Goal: Find specific page/section: Find specific page/section

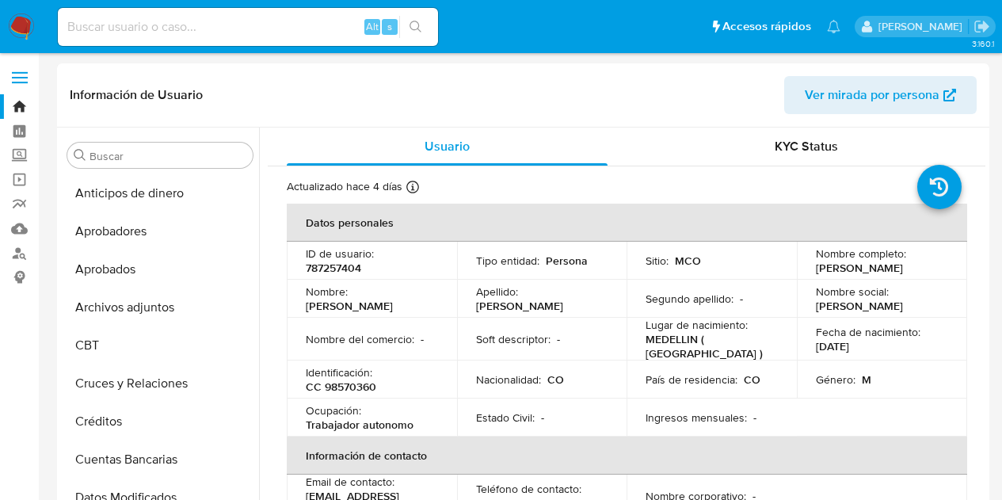
select select "10"
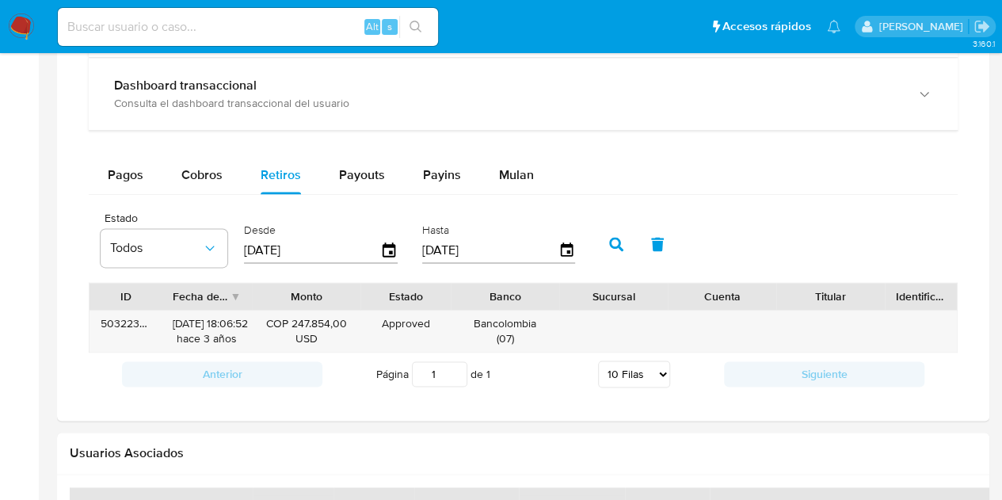
scroll to position [892, 0]
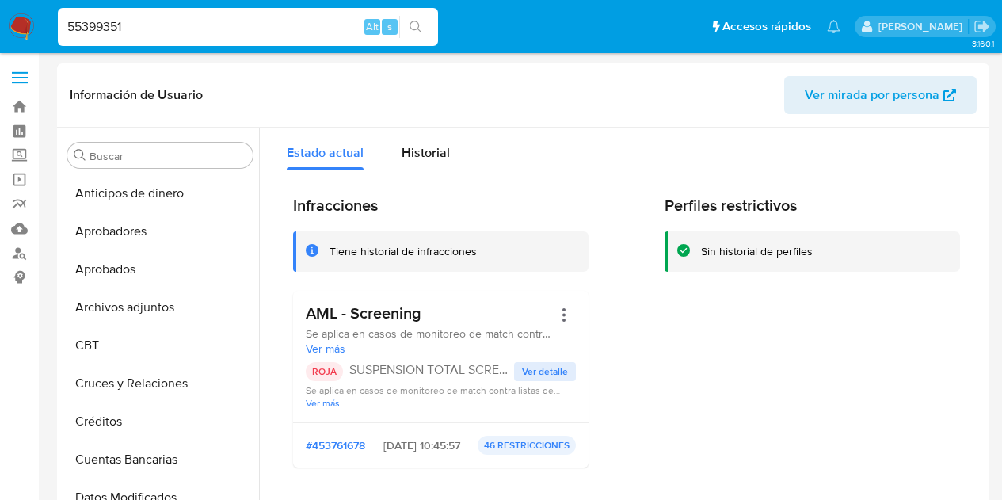
select select "10"
click at [311, 29] on input "55399351" at bounding box center [248, 27] width 380 height 21
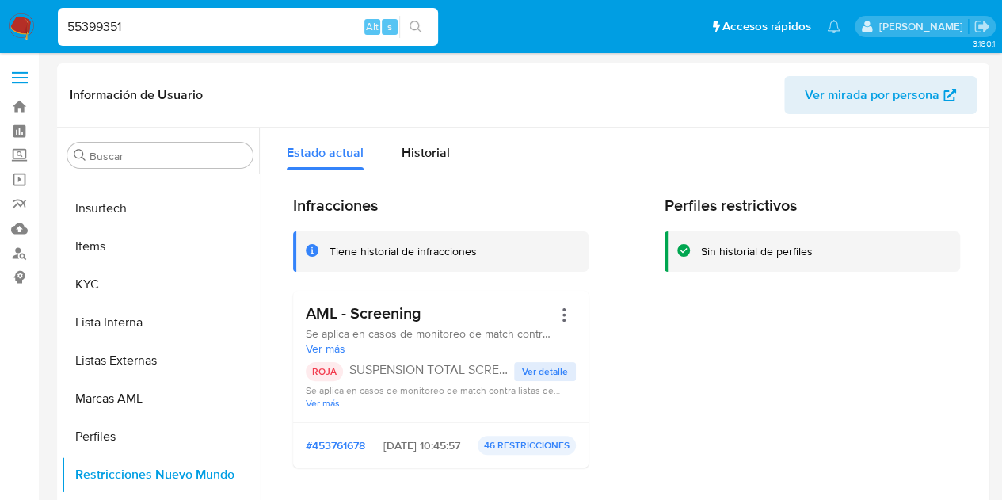
click at [311, 29] on input "55399351" at bounding box center [248, 27] width 380 height 21
type input "52767406"
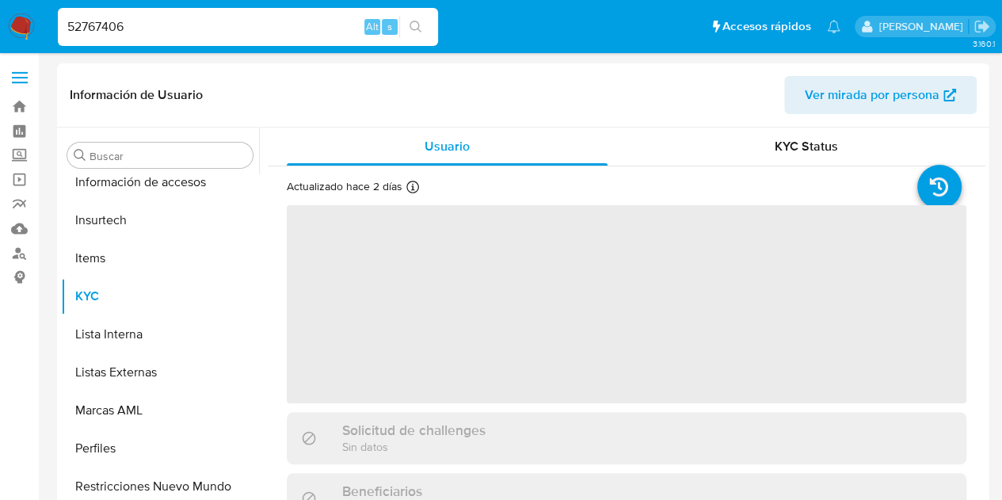
scroll to position [745, 0]
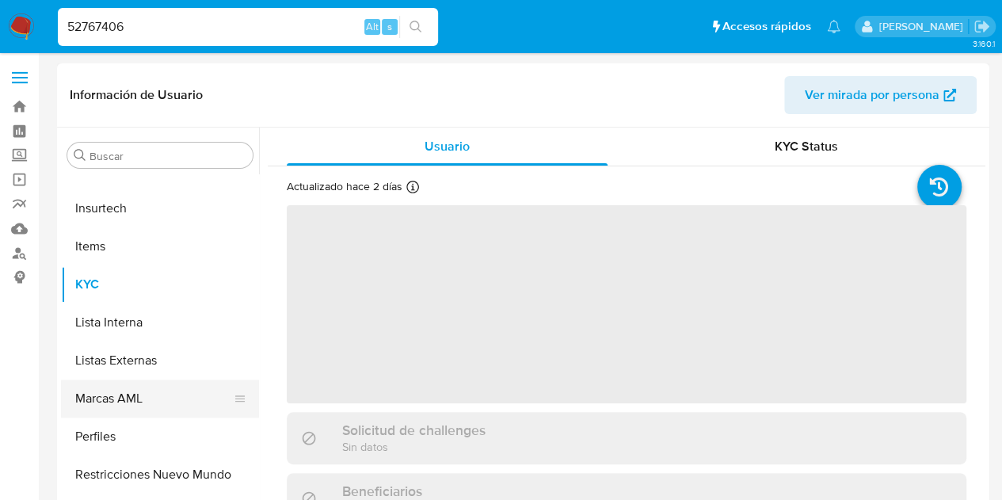
select select "10"
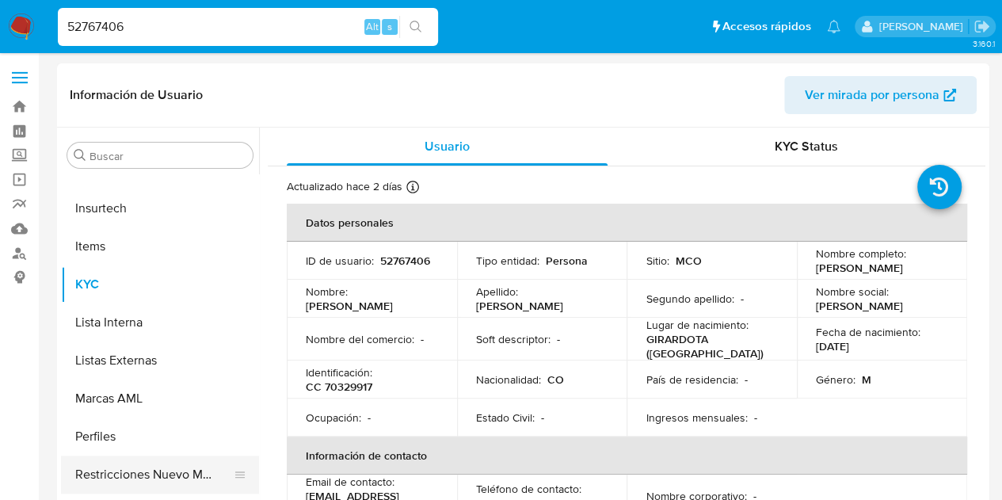
click at [160, 465] on button "Restricciones Nuevo Mundo" at bounding box center [153, 475] width 185 height 38
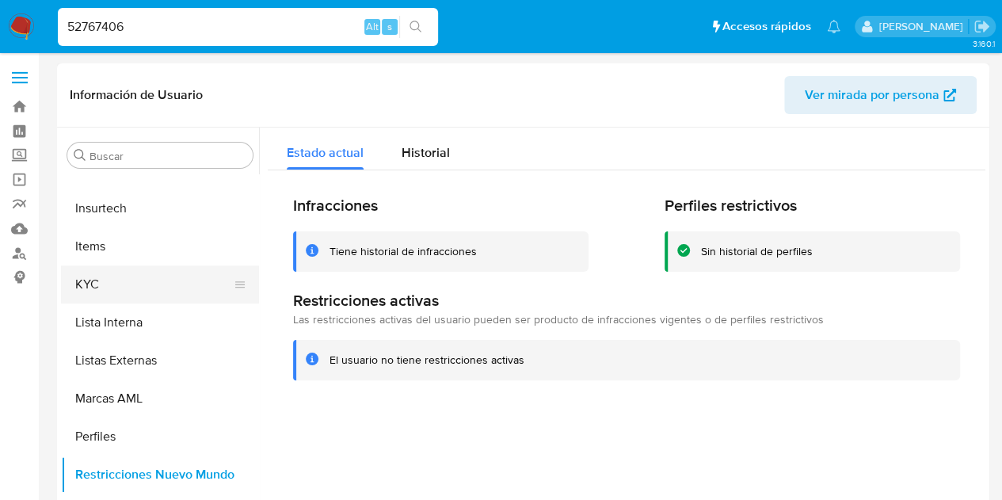
click at [109, 287] on button "KYC" at bounding box center [153, 284] width 185 height 38
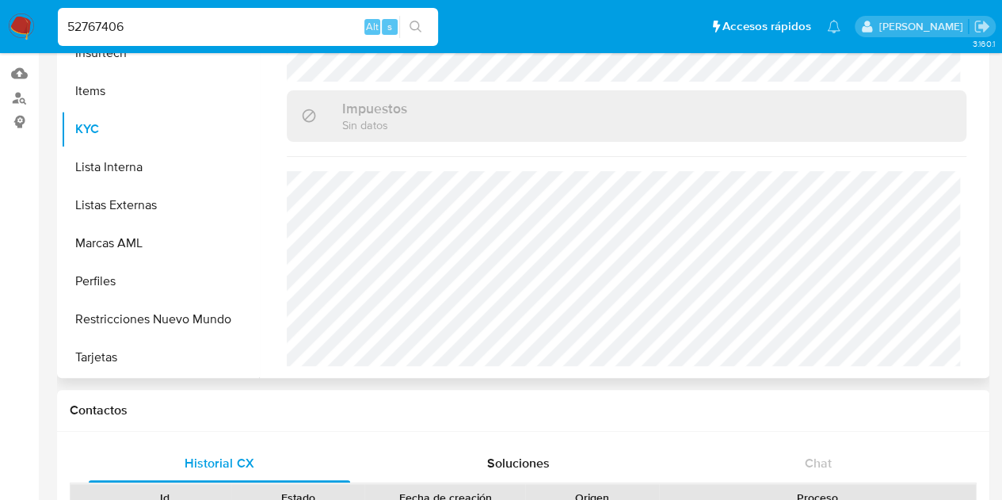
scroll to position [156, 0]
click at [324, 10] on div "52767406 Alt s" at bounding box center [248, 27] width 380 height 38
click at [302, 18] on input "52767406" at bounding box center [248, 27] width 380 height 21
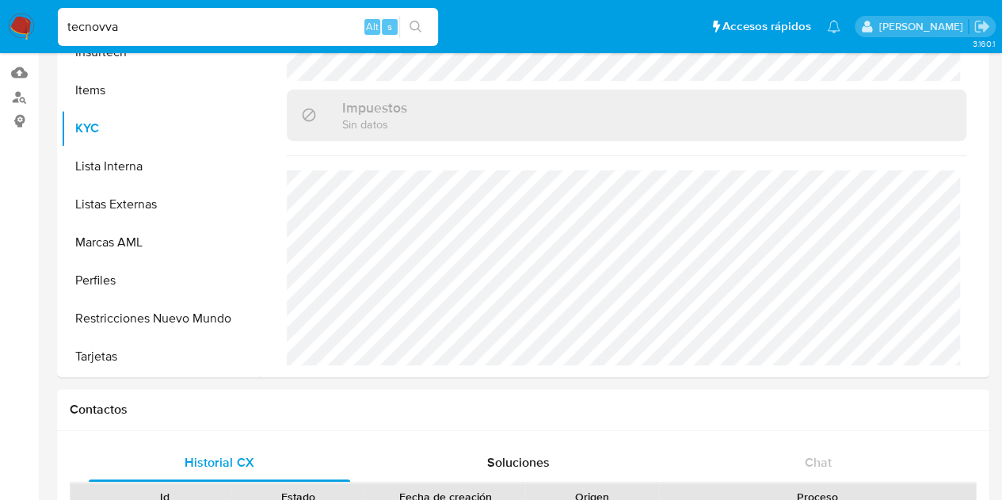
click at [231, 18] on input "tecnovva" at bounding box center [248, 27] width 380 height 21
paste input "TECNOOVA_"
type input "TECNOOVA"
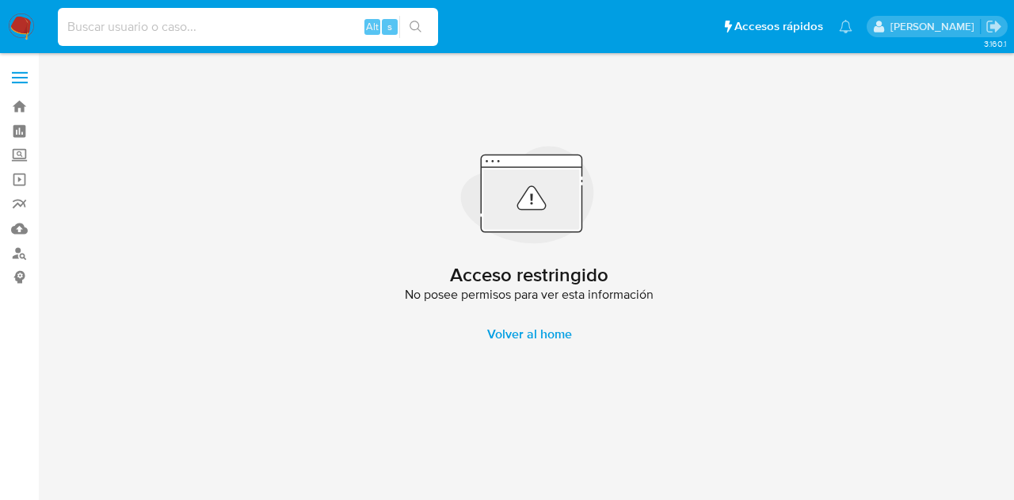
click at [263, 21] on input at bounding box center [248, 27] width 380 height 21
